Goal: Information Seeking & Learning: Learn about a topic

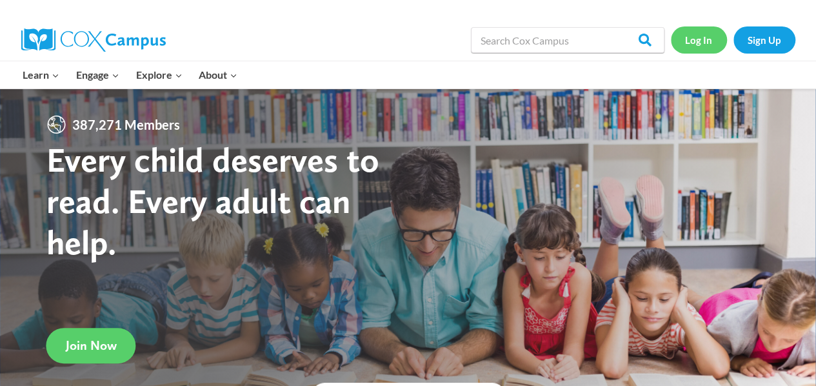
click at [702, 37] on link "Log In" at bounding box center [699, 39] width 56 height 26
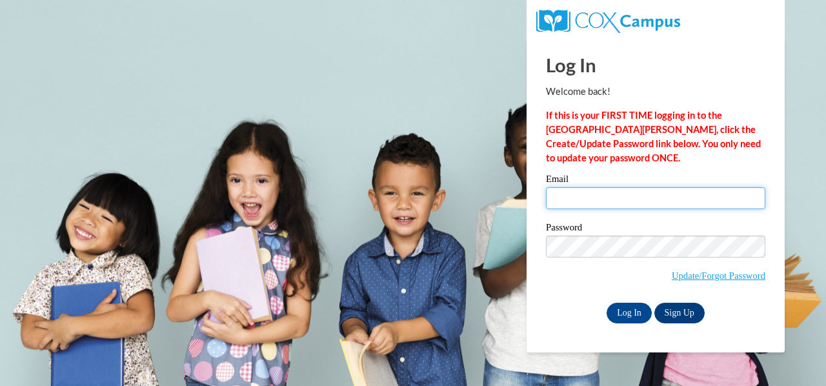
click at [626, 196] on input "Email" at bounding box center [655, 198] width 219 height 22
click at [577, 197] on input "Email" at bounding box center [655, 198] width 219 height 22
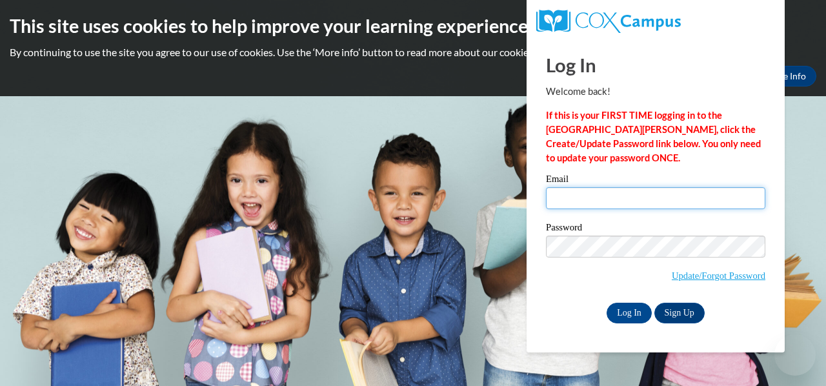
type input "[PERSON_NAME][EMAIL_ADDRESS][PERSON_NAME][DOMAIN_NAME]"
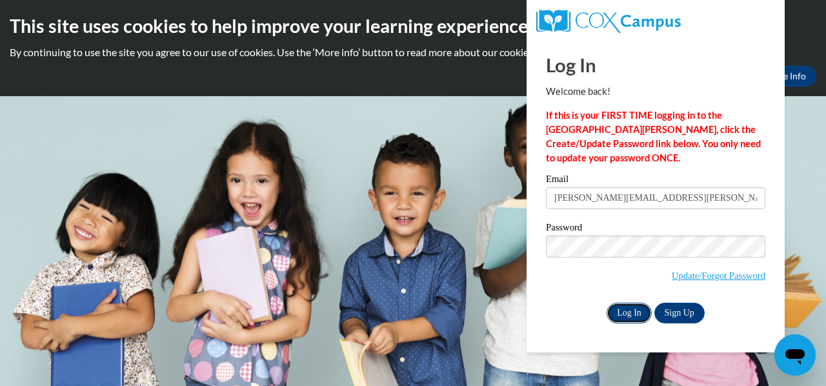
click at [632, 307] on input "Log In" at bounding box center [629, 313] width 45 height 21
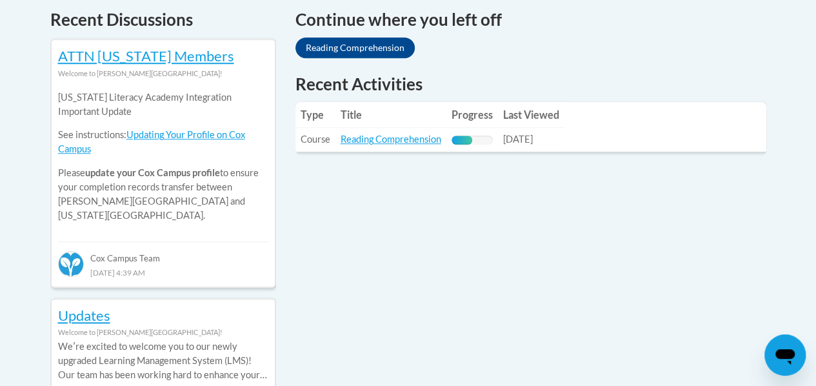
scroll to position [563, 0]
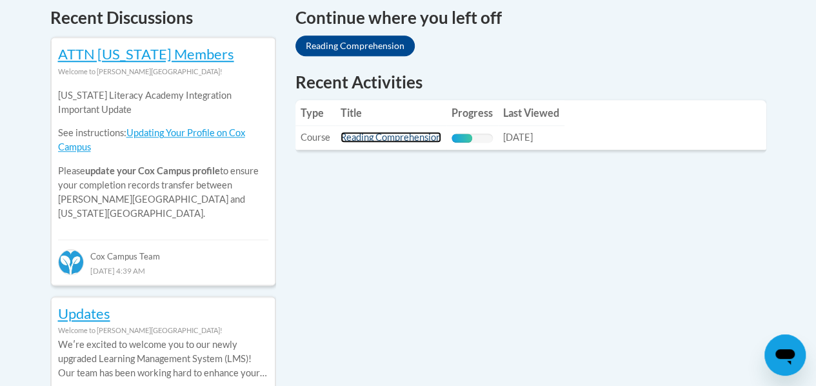
click at [403, 139] on link "Reading Comprehension" at bounding box center [391, 137] width 101 height 11
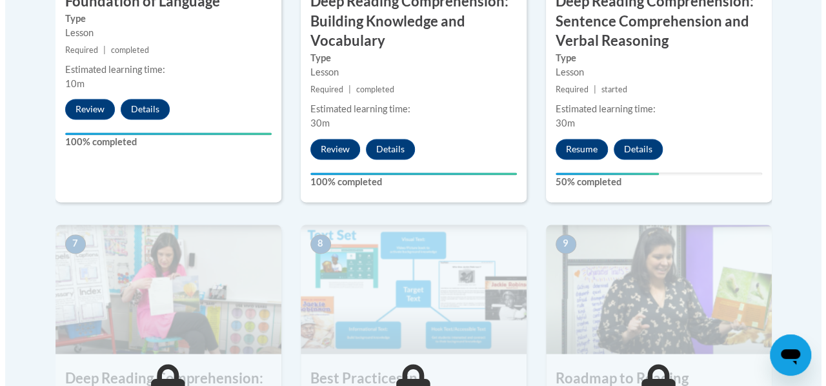
scroll to position [926, 0]
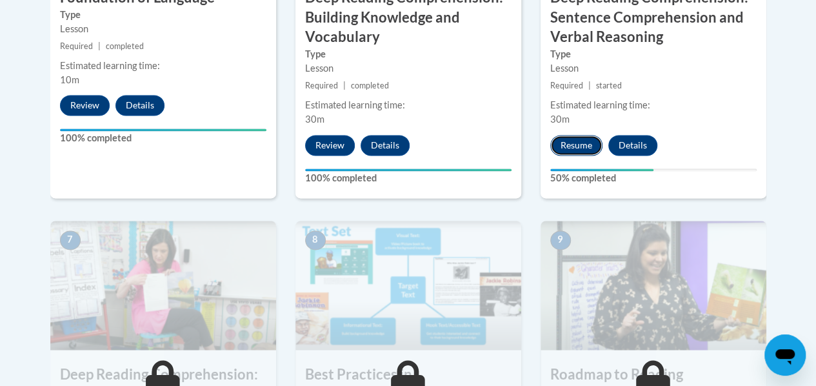
click at [571, 146] on button "Resume" at bounding box center [577, 145] width 52 height 21
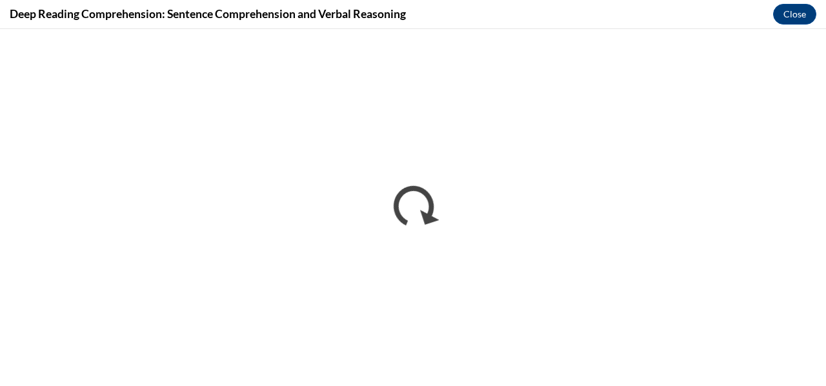
scroll to position [0, 0]
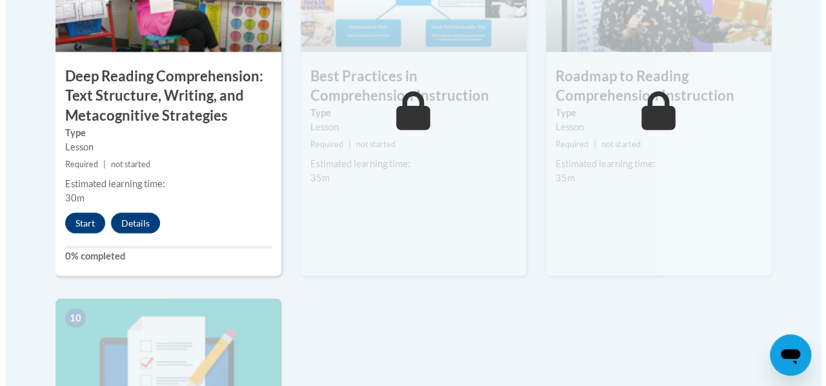
scroll to position [1224, 0]
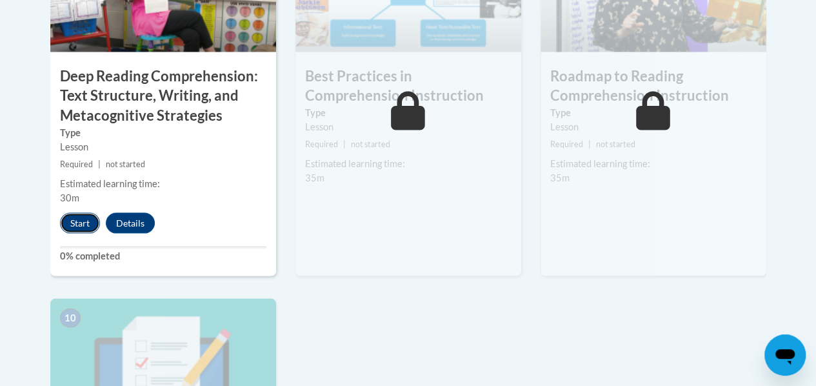
click at [77, 218] on button "Start" at bounding box center [80, 222] width 40 height 21
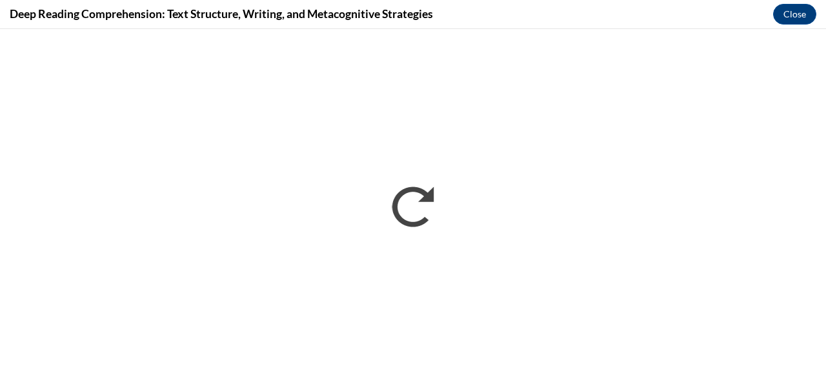
scroll to position [0, 0]
